Goal: Information Seeking & Learning: Learn about a topic

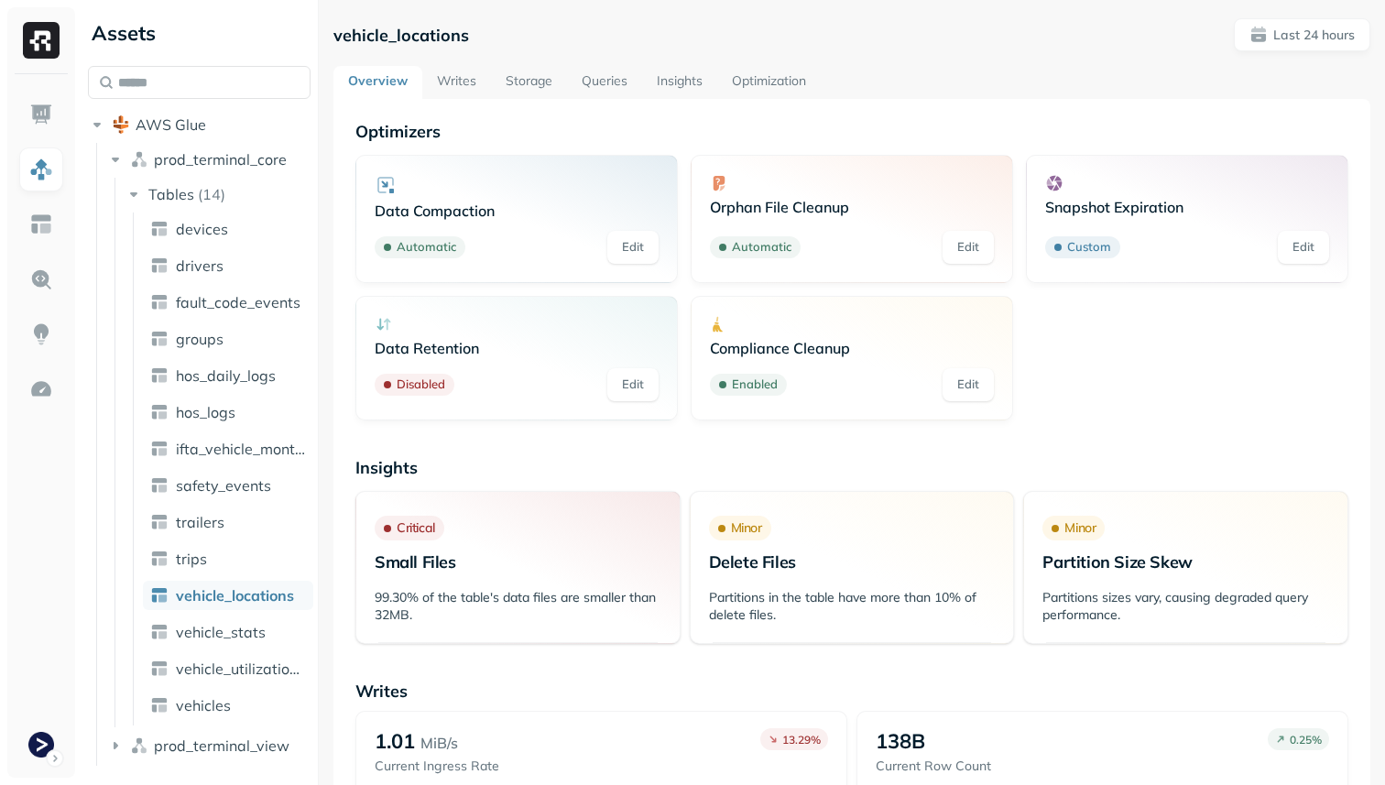
click at [525, 77] on link "Storage" at bounding box center [529, 82] width 76 height 33
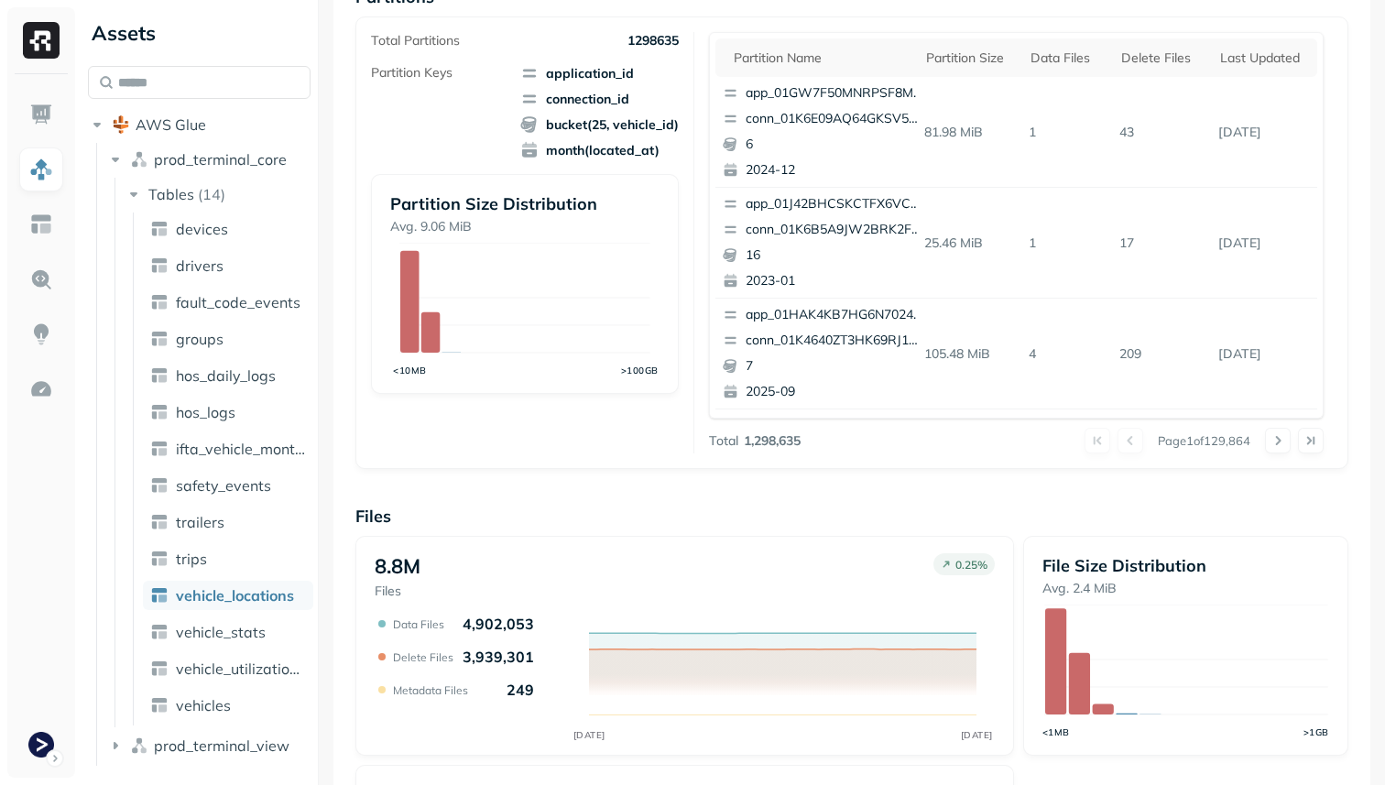
scroll to position [615, 0]
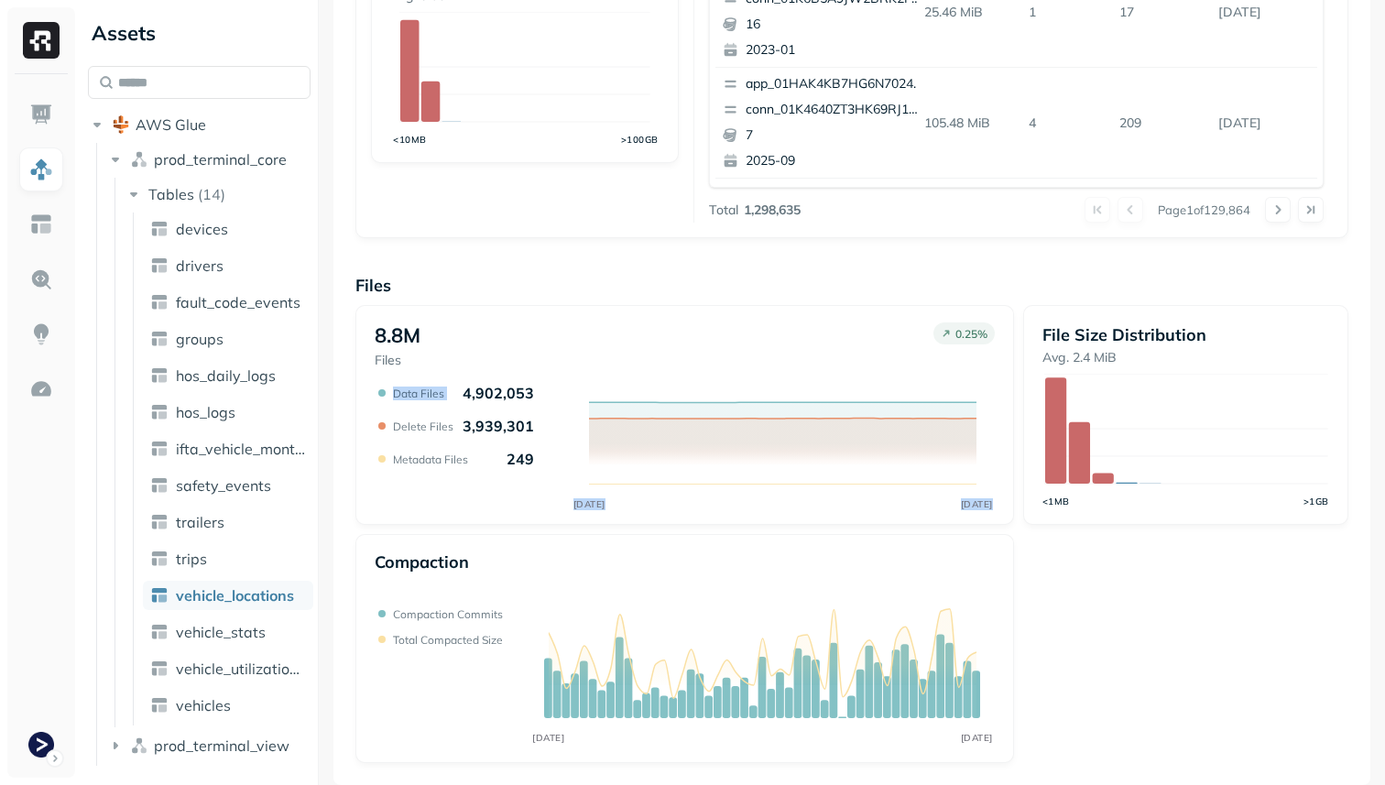
drag, startPoint x: 462, startPoint y: 394, endPoint x: 546, endPoint y: 394, distance: 83.3
click at [546, 394] on div "SEP 29 SEP 30 Data Files 4,902,053 Delete Files 3,939,301 Metadata Files 249" at bounding box center [685, 448] width 620 height 128
click at [546, 394] on icon "SEP 29 SEP 30" at bounding box center [685, 448] width 620 height 128
click at [256, 623] on span "vehicle_stats" at bounding box center [221, 632] width 90 height 18
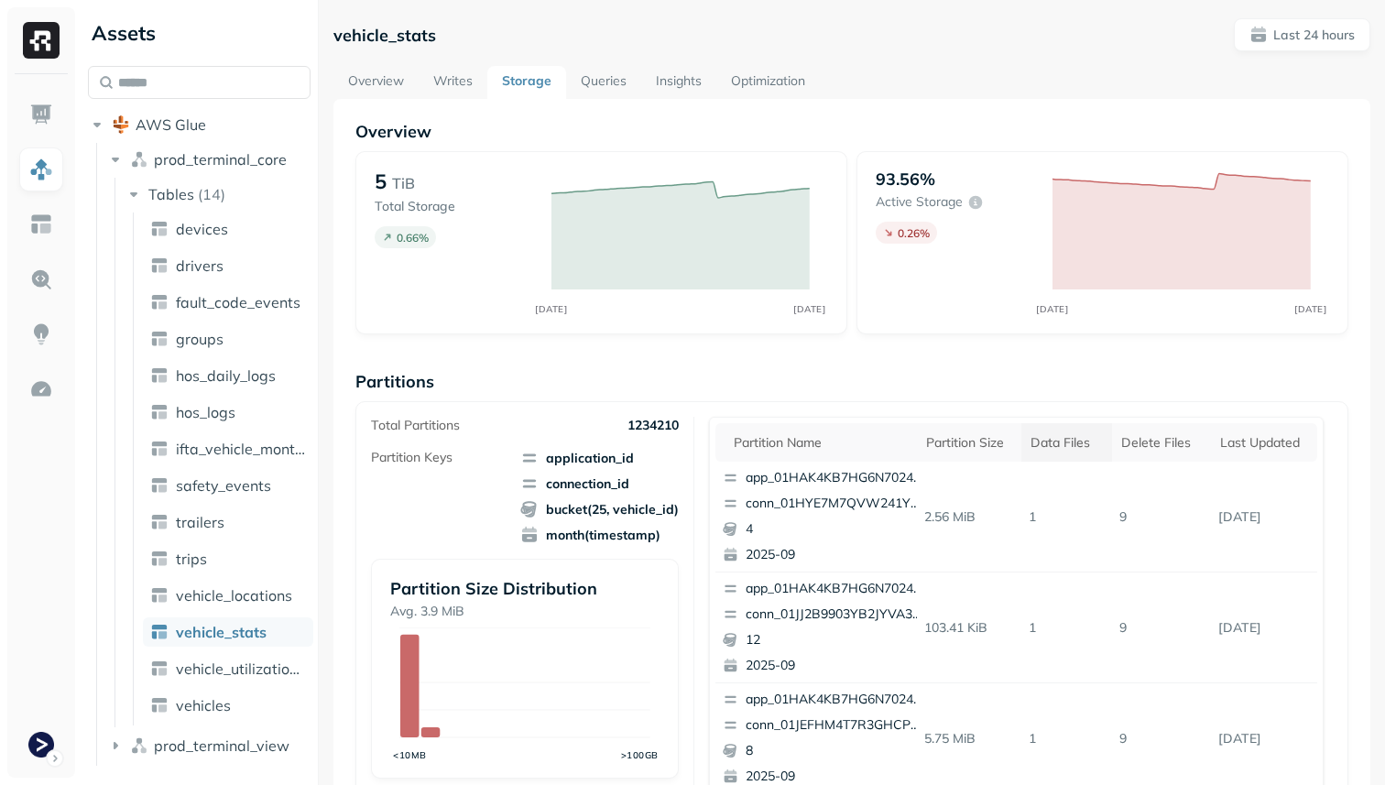
click at [1074, 441] on div "Data Files" at bounding box center [1066, 442] width 72 height 17
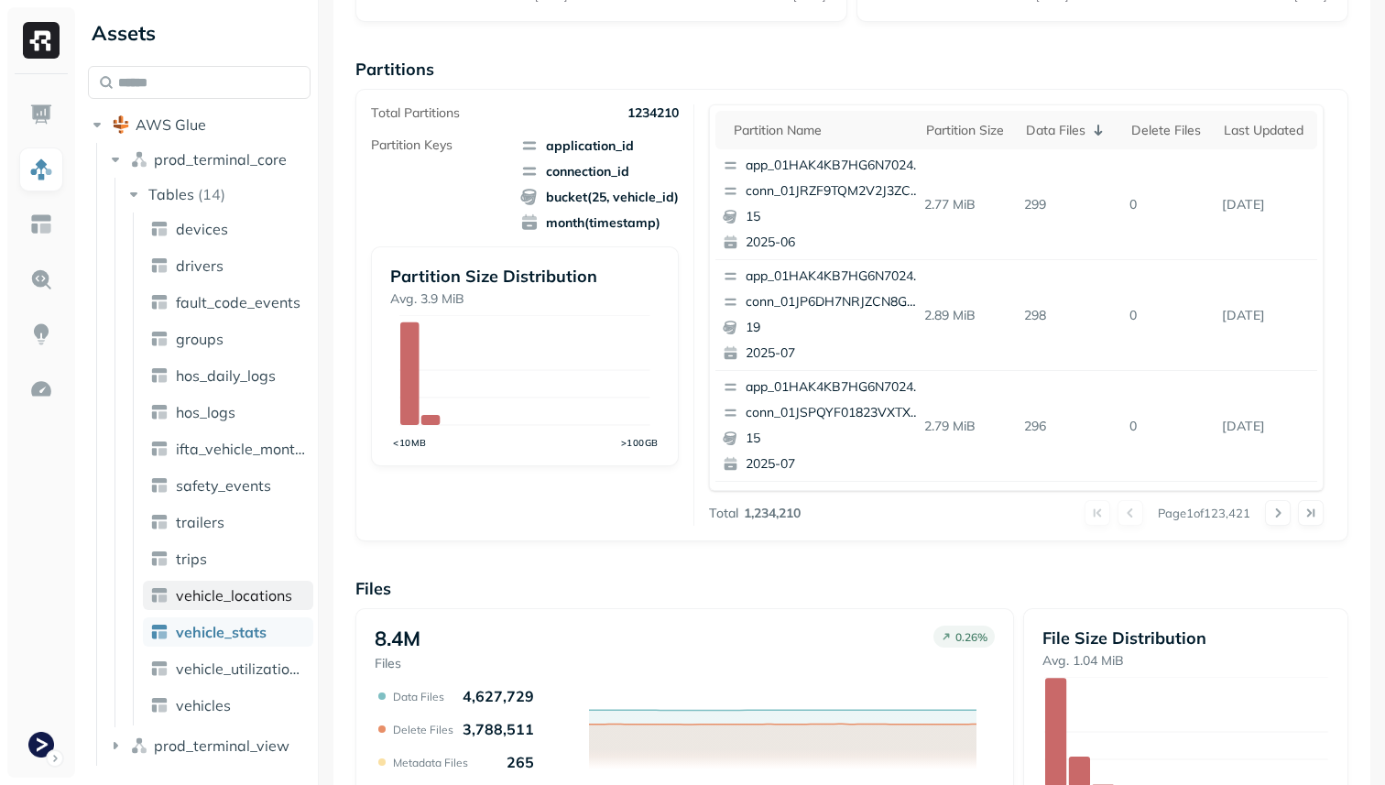
click at [240, 594] on span "vehicle_locations" at bounding box center [234, 595] width 116 height 18
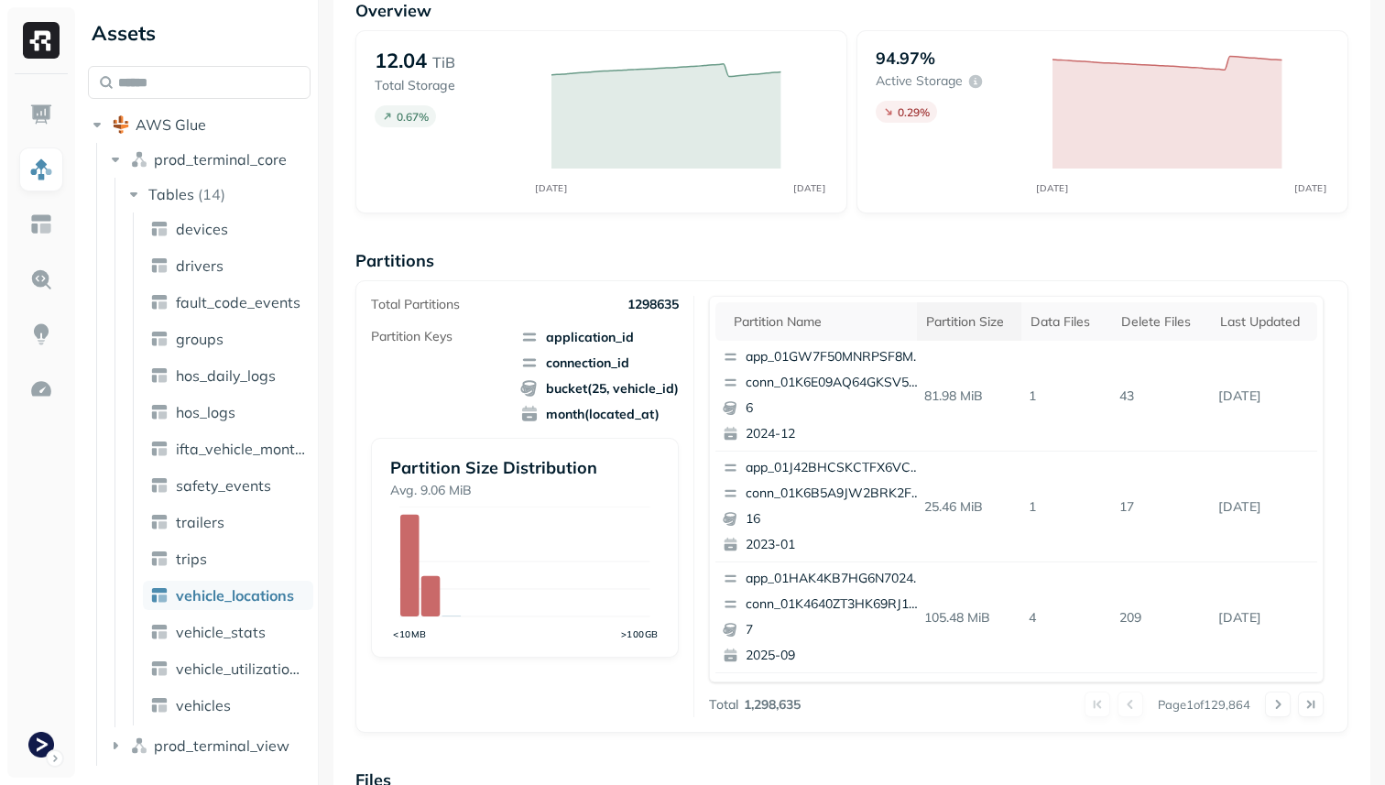
click at [982, 319] on div "Partition size" at bounding box center [969, 321] width 87 height 17
click at [1089, 303] on th "Data Files" at bounding box center [1080, 321] width 84 height 38
